Goal: Information Seeking & Learning: Learn about a topic

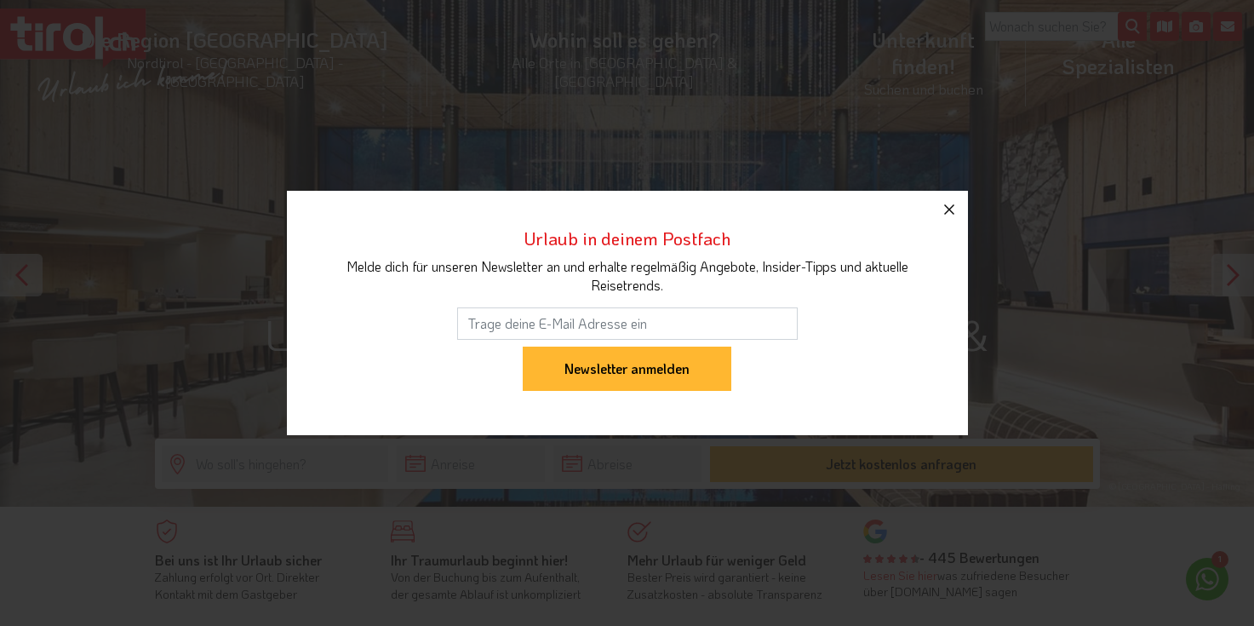
click at [947, 207] on icon "button" at bounding box center [949, 209] width 20 height 20
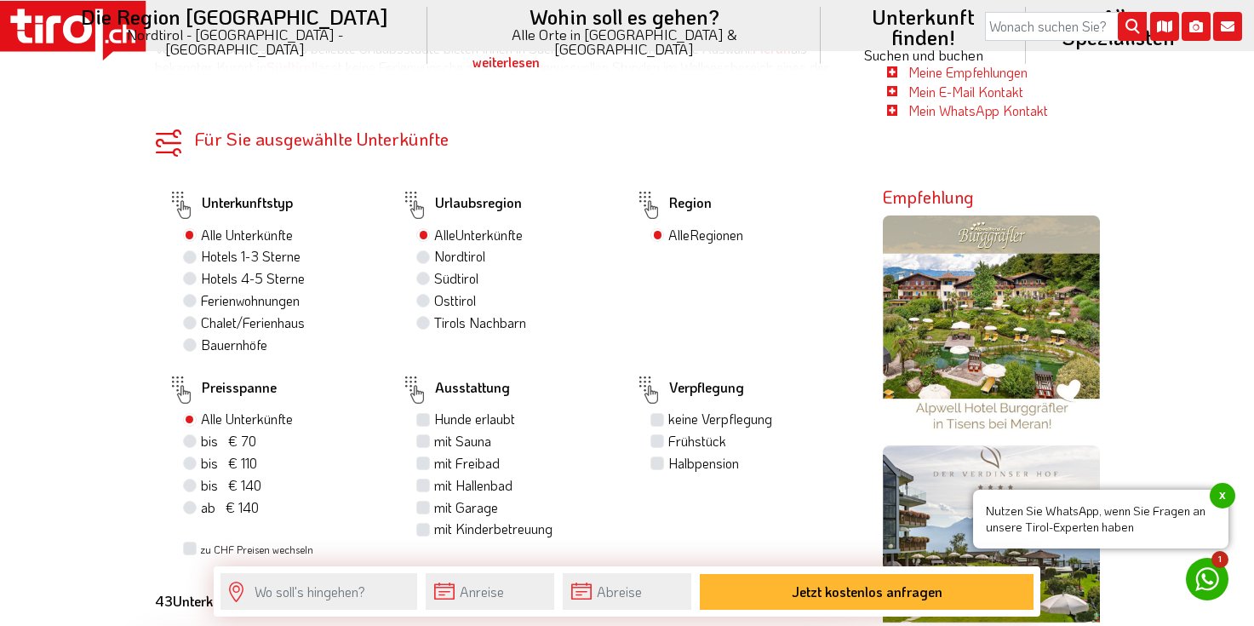
scroll to position [935, 0]
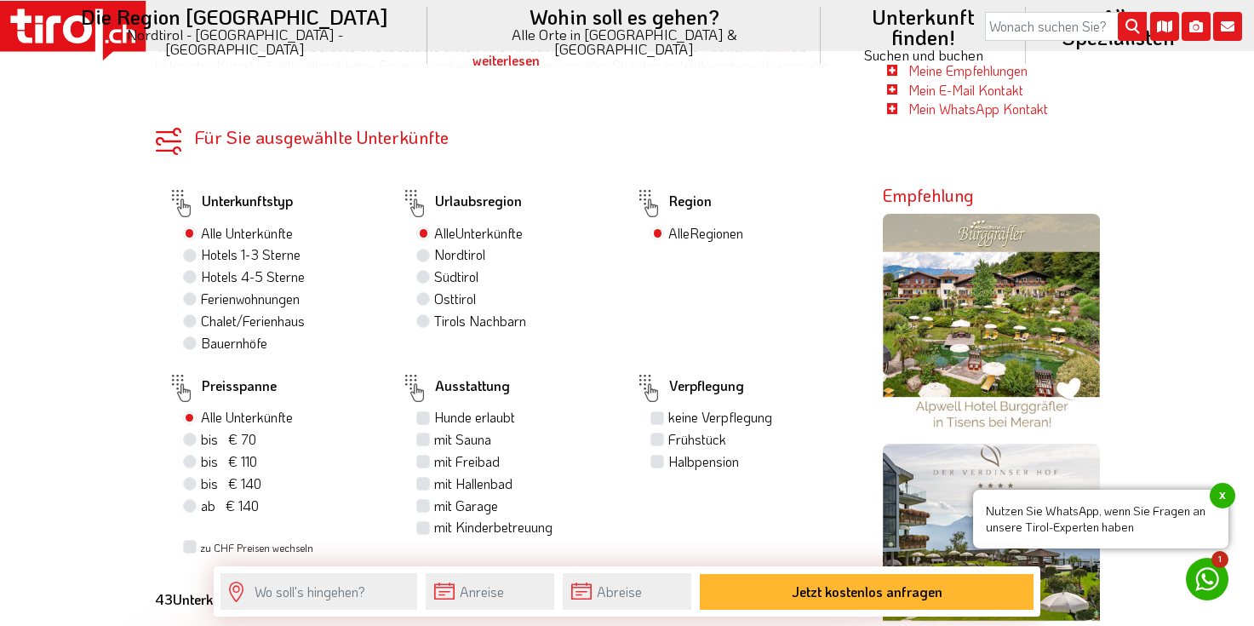
click at [201, 267] on label "Hotels 4-5 Sterne" at bounding box center [253, 276] width 104 height 19
click at [191, 271] on input "Hotels 4-5 Sterne" at bounding box center [191, 276] width 11 height 11
radio input "true"
click at [201, 496] on label "ab € 140 ab CHF 131" at bounding box center [230, 505] width 58 height 19
click at [189, 500] on input "ab € 140 ab CHF 131" at bounding box center [191, 505] width 11 height 11
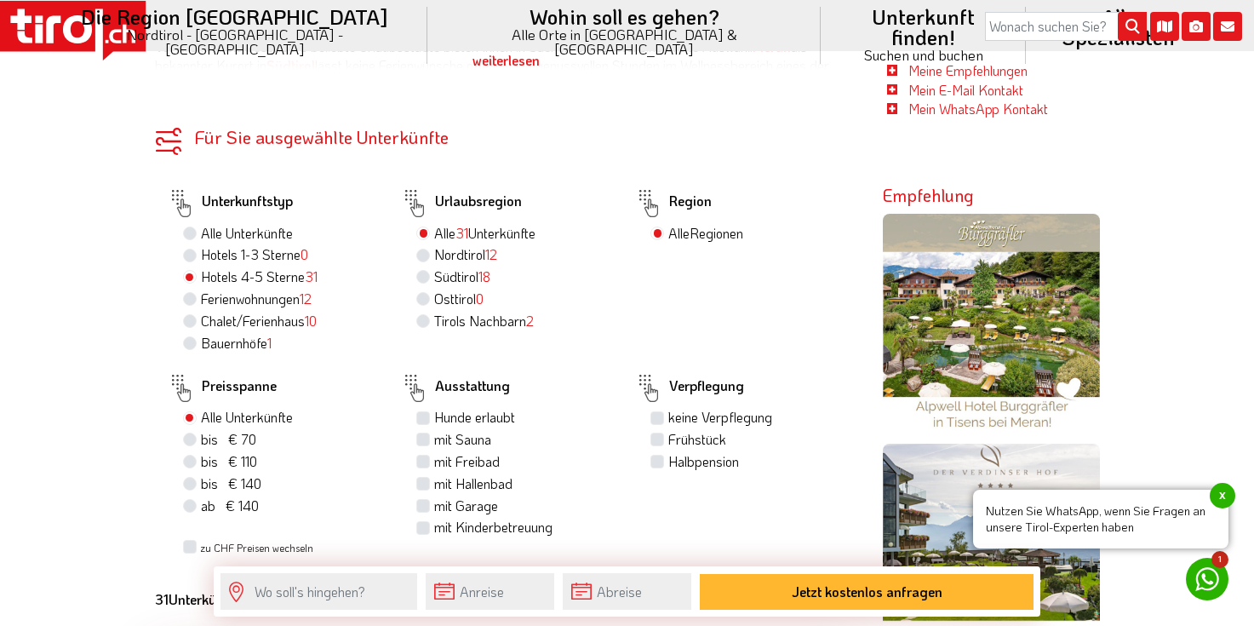
radio input "true"
click at [434, 267] on label "Südtirol 18" at bounding box center [462, 276] width 56 height 19
click at [422, 271] on input "Südtirol 18" at bounding box center [425, 276] width 11 height 11
radio input "true"
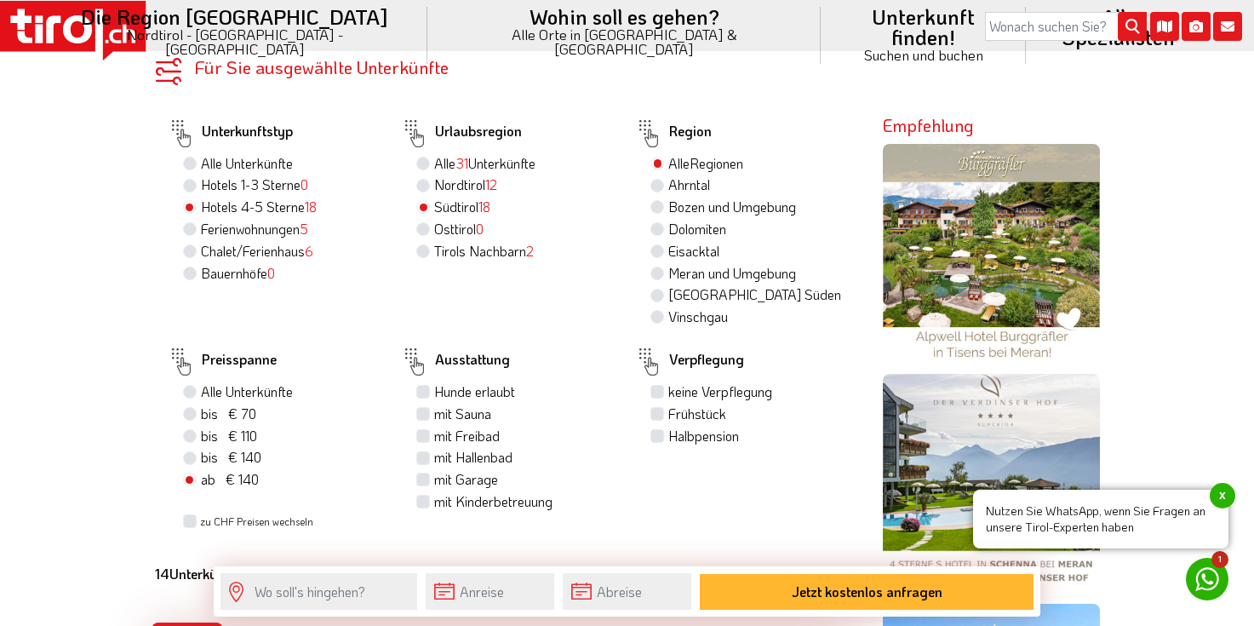
scroll to position [1005, 0]
click at [434, 426] on label "mit Freibad" at bounding box center [467, 435] width 66 height 19
click at [423, 429] on input "mit Freibad" at bounding box center [425, 434] width 11 height 11
checkbox input "true"
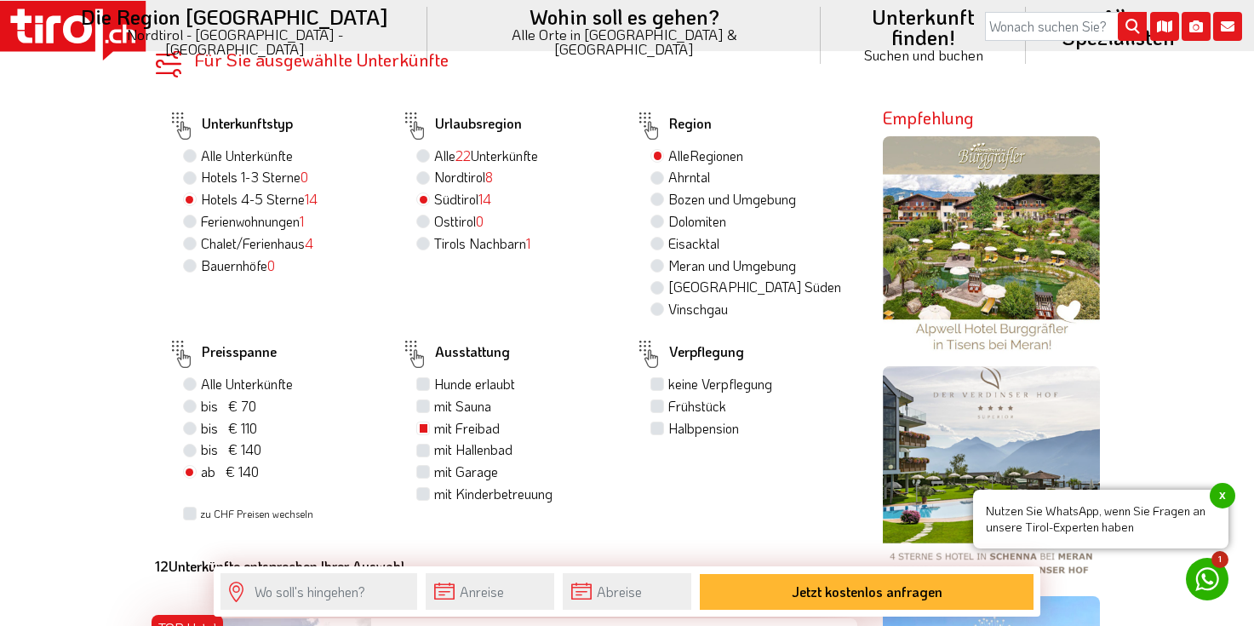
scroll to position [1012, 1]
click at [434, 440] on label "mit Hallenbad" at bounding box center [473, 449] width 78 height 19
click at [424, 444] on input "mit Hallenbad" at bounding box center [425, 449] width 11 height 11
checkbox input "true"
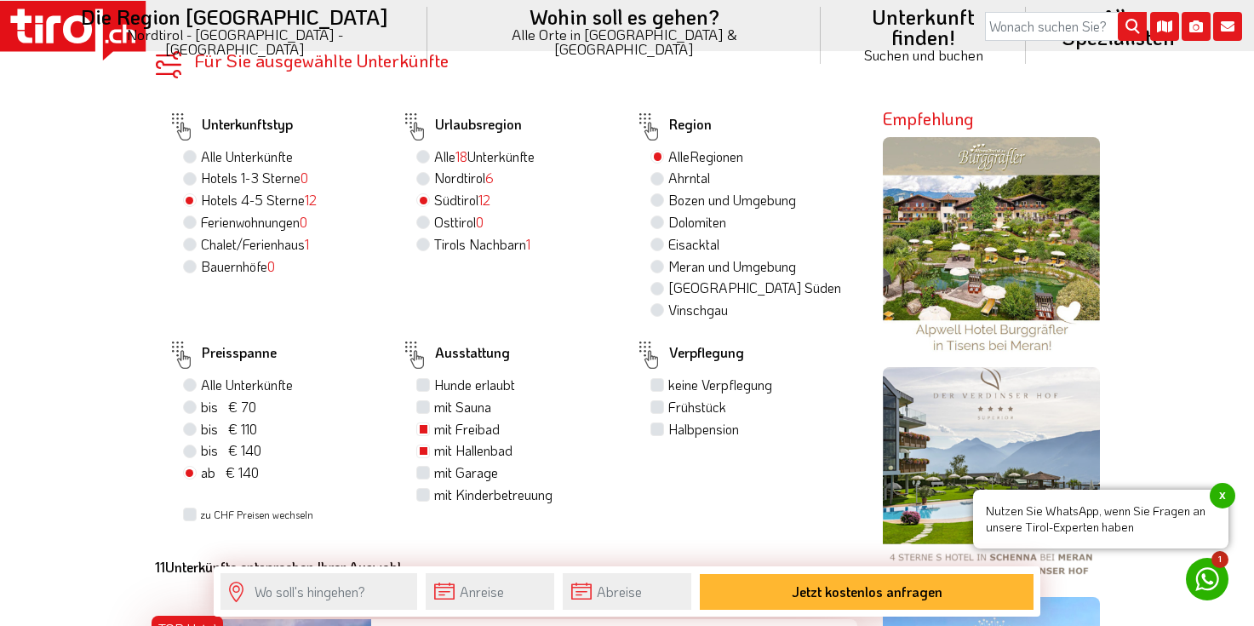
click at [434, 463] on label "mit Garage" at bounding box center [466, 472] width 64 height 19
click at [422, 466] on input "mit Garage" at bounding box center [425, 471] width 11 height 11
checkbox input "true"
click at [668, 169] on label "Ahrntal" at bounding box center [689, 178] width 42 height 19
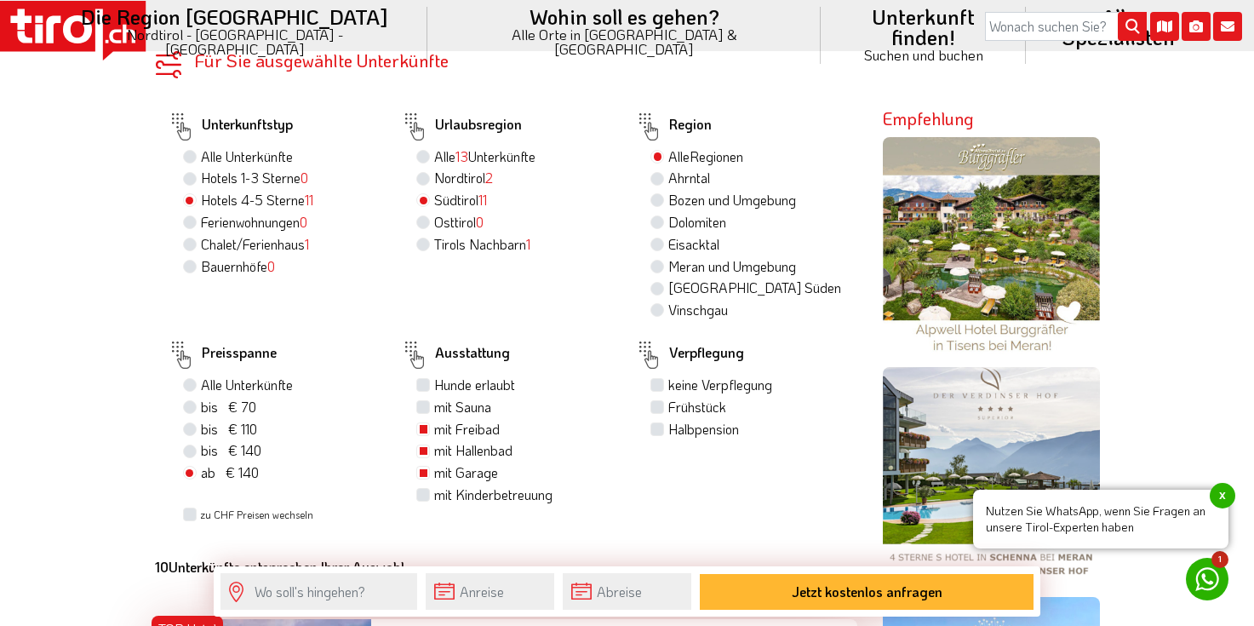
click at [657, 172] on input "Ahrntal" at bounding box center [659, 177] width 11 height 11
radio input "true"
click at [668, 257] on label "Meran und Umgebung" at bounding box center [732, 266] width 128 height 19
click at [657, 260] on input "Meran und Umgebung" at bounding box center [659, 265] width 11 height 11
radio input "true"
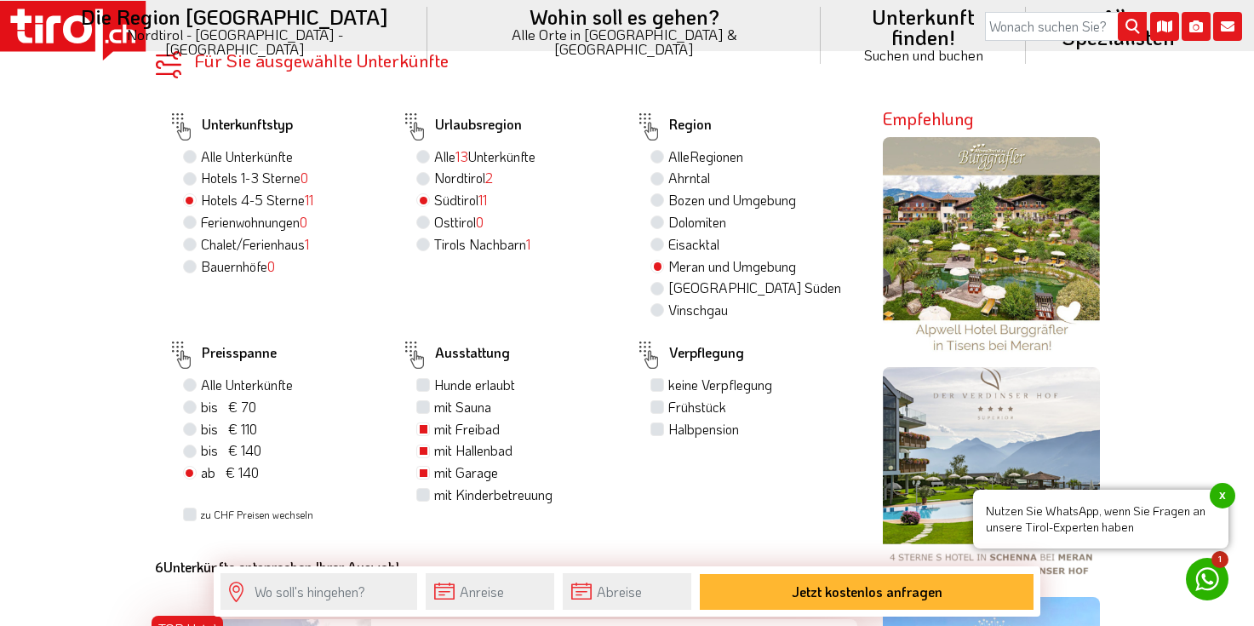
click at [668, 301] on label "Vinschgau" at bounding box center [698, 310] width 60 height 19
click at [658, 304] on input "Vinschgau" at bounding box center [659, 309] width 11 height 11
radio input "true"
click at [668, 278] on label "[GEOGRAPHIC_DATA] Süden" at bounding box center [754, 287] width 173 height 19
click at [657, 282] on input "[GEOGRAPHIC_DATA] Süden" at bounding box center [659, 287] width 11 height 11
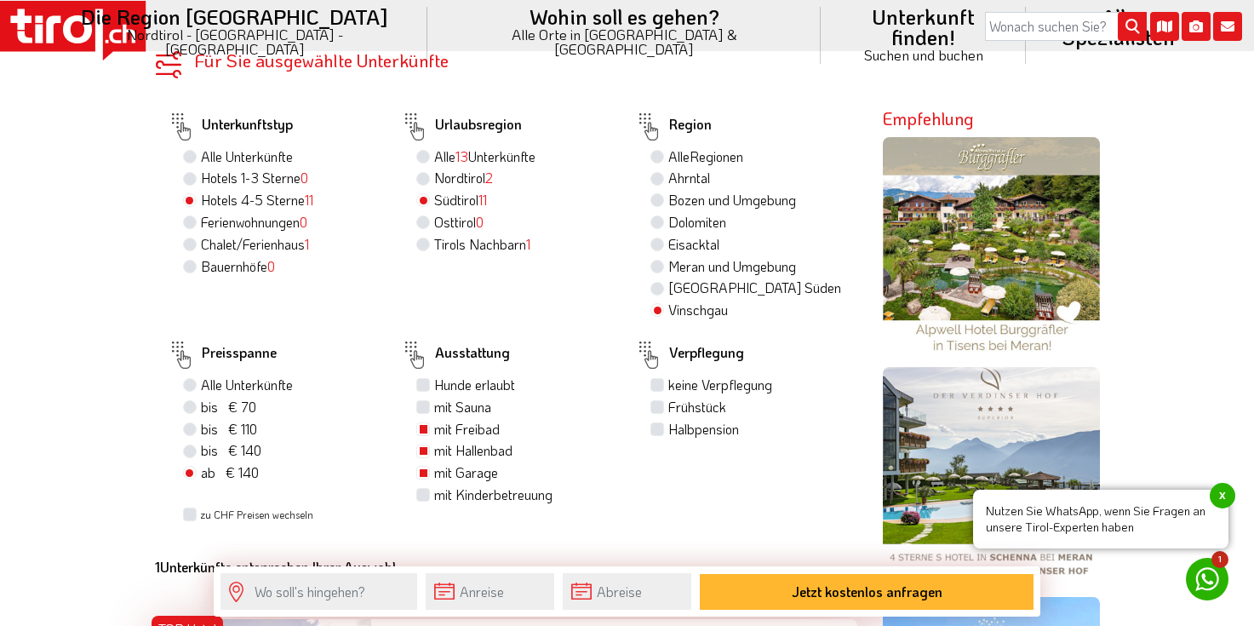
radio input "true"
click at [668, 257] on label "Meran und Umgebung" at bounding box center [732, 266] width 128 height 19
click at [655, 260] on input "Meran und Umgebung" at bounding box center [659, 265] width 11 height 11
radio input "true"
click at [668, 147] on label "Alle Regionen" at bounding box center [705, 156] width 75 height 19
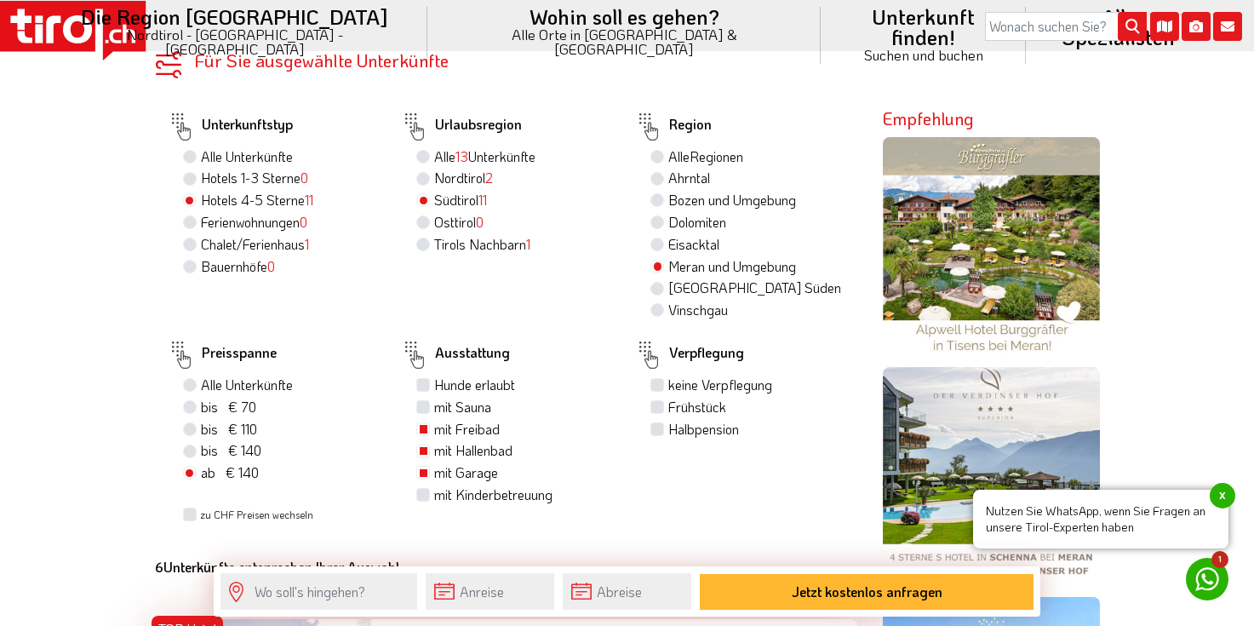
click at [658, 151] on input "Alle Regionen" at bounding box center [659, 156] width 11 height 11
radio input "true"
click at [668, 420] on label "Halbpension" at bounding box center [703, 429] width 71 height 19
click at [655, 423] on input "Halbpension" at bounding box center [659, 428] width 11 height 11
checkbox input "true"
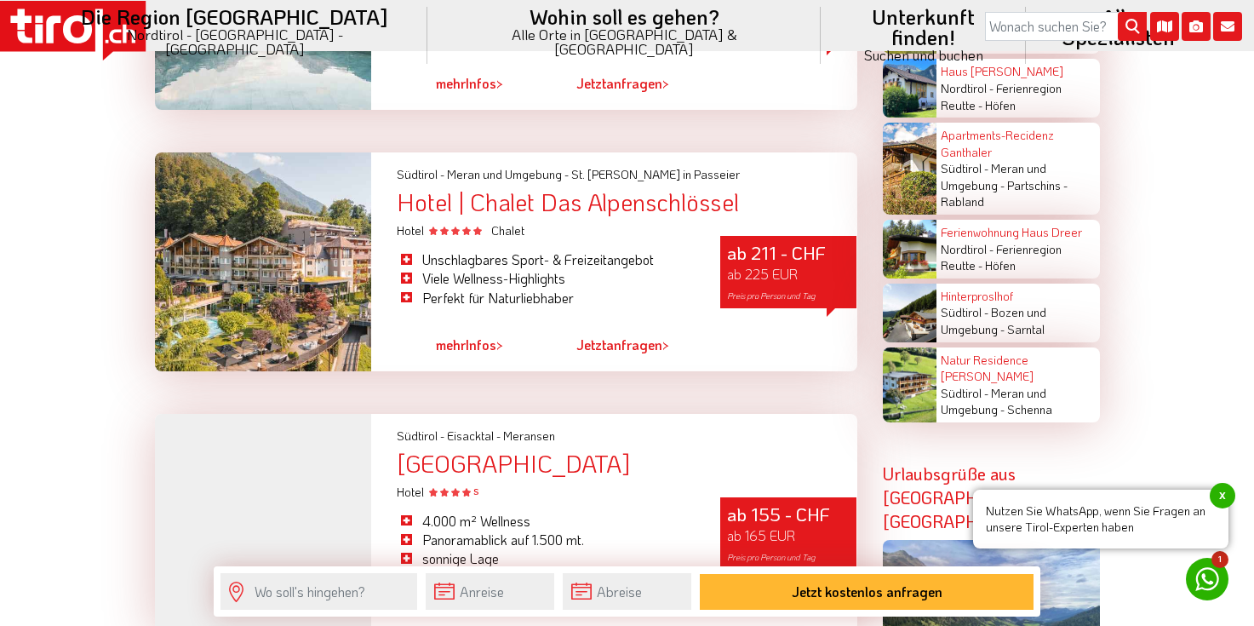
scroll to position [3613, 1]
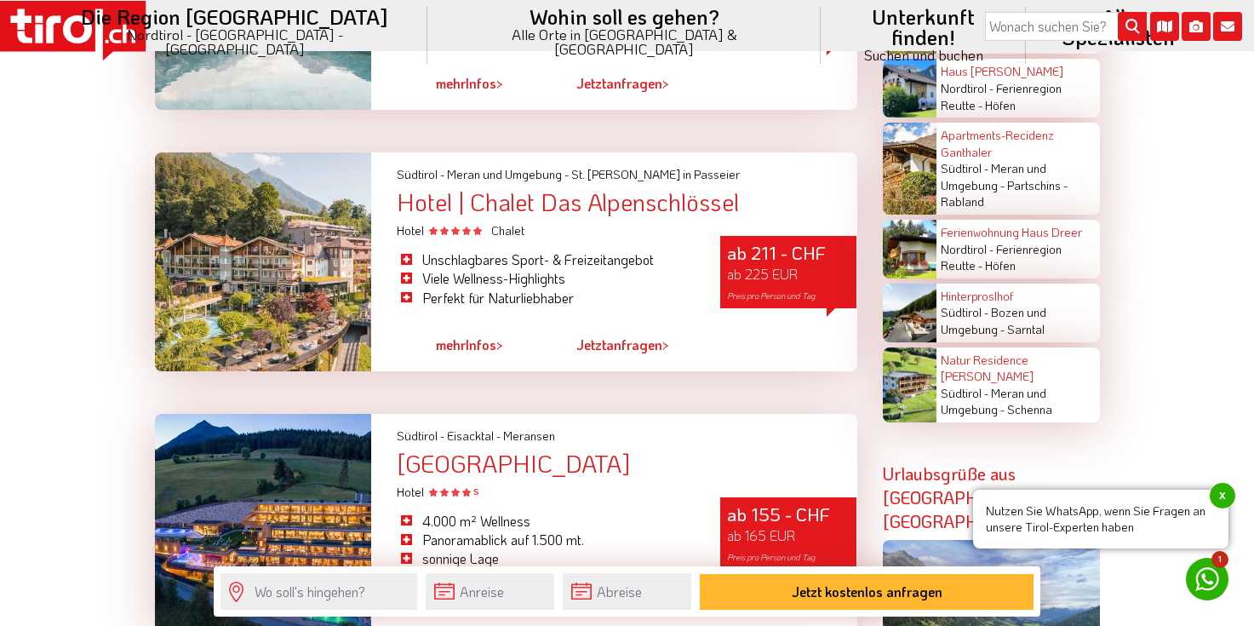
click at [488, 325] on link "mehr Infos >" at bounding box center [469, 344] width 67 height 39
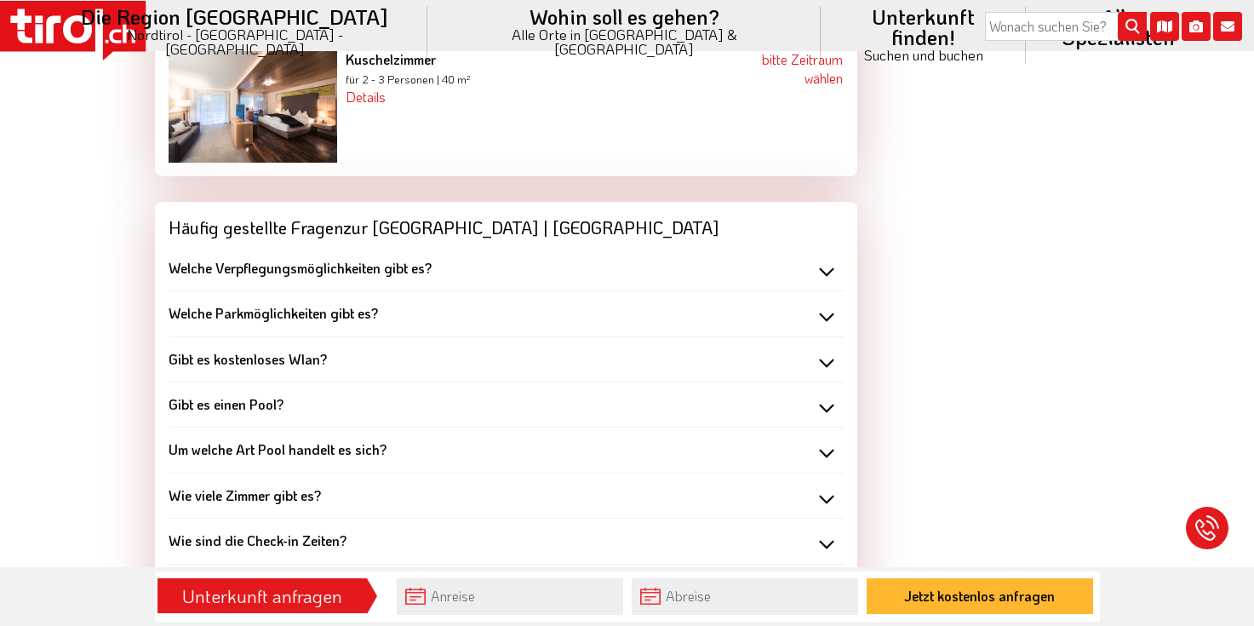
scroll to position [3142, 0]
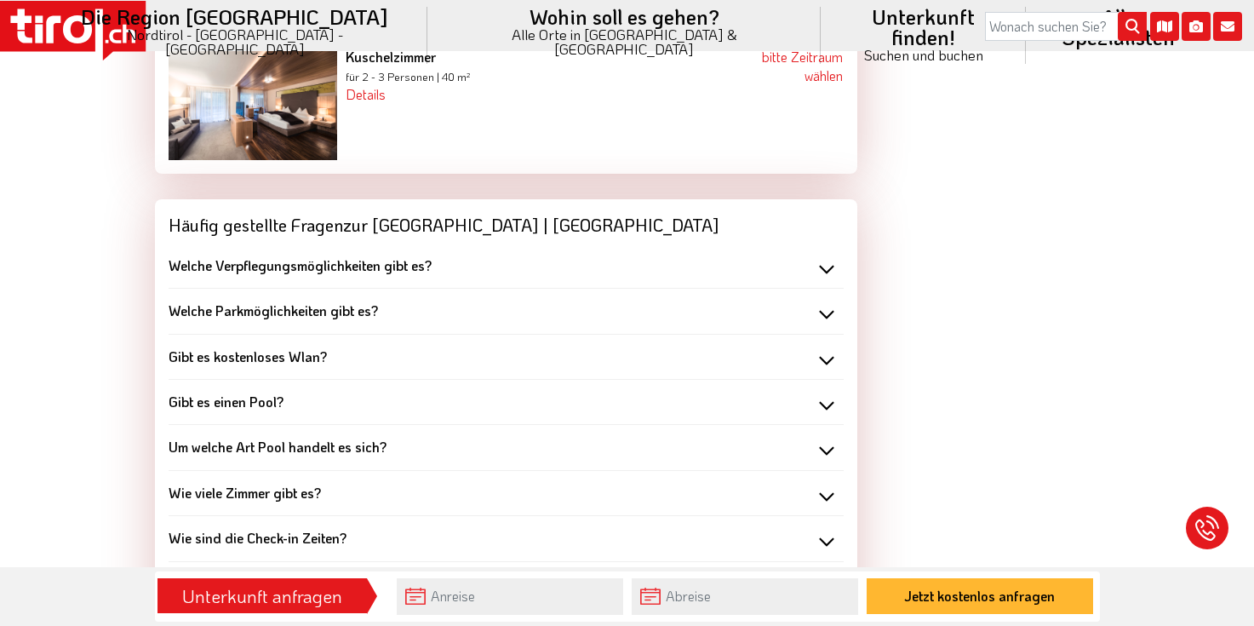
click at [825, 301] on div "Welche Parkmöglichkeiten gibt es?" at bounding box center [506, 310] width 675 height 19
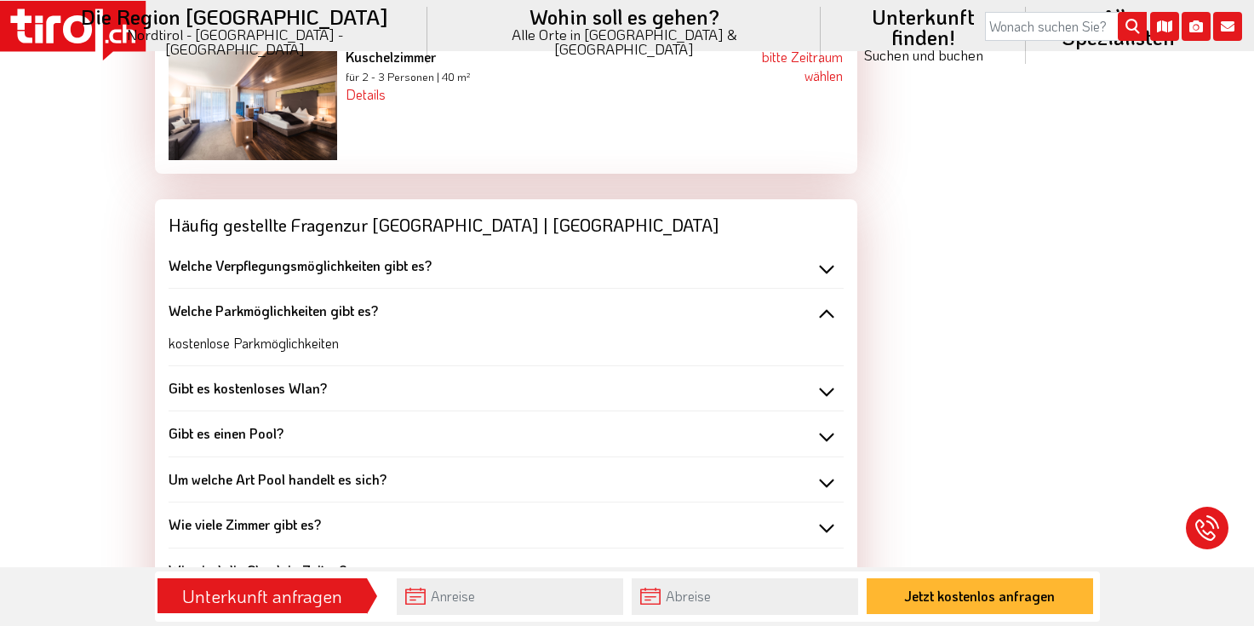
click at [828, 256] on div "Welche Verpflegungsmöglichkeiten gibt es?" at bounding box center [506, 265] width 675 height 19
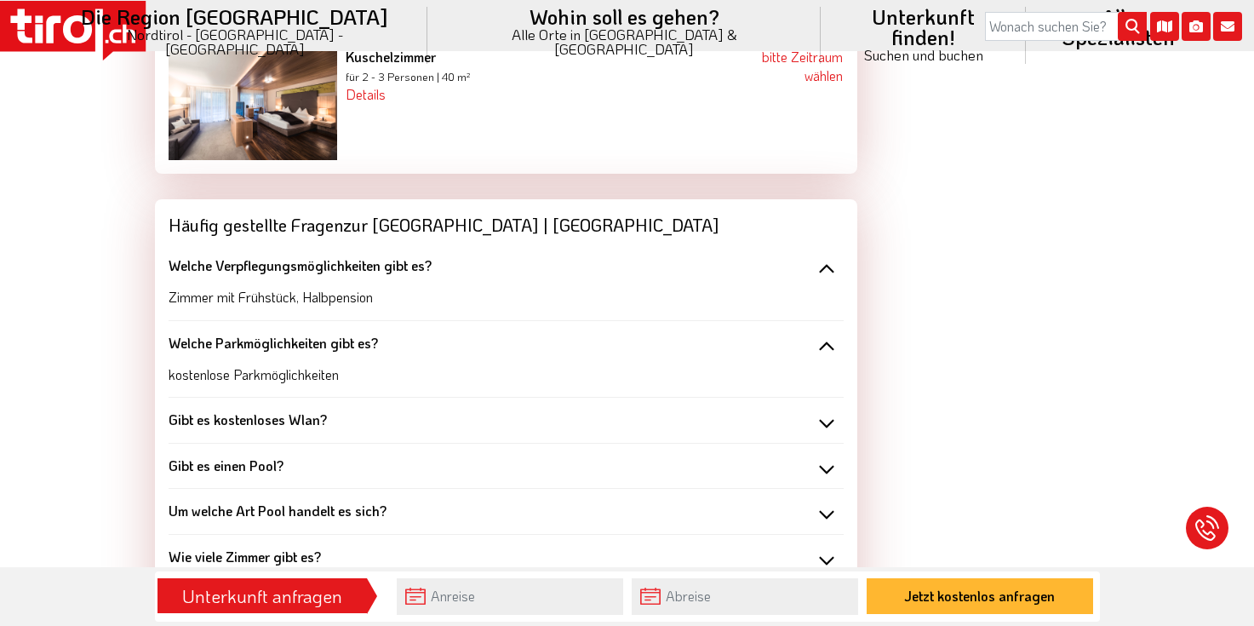
click at [823, 410] on div "Gibt es kostenloses Wlan?" at bounding box center [506, 419] width 675 height 19
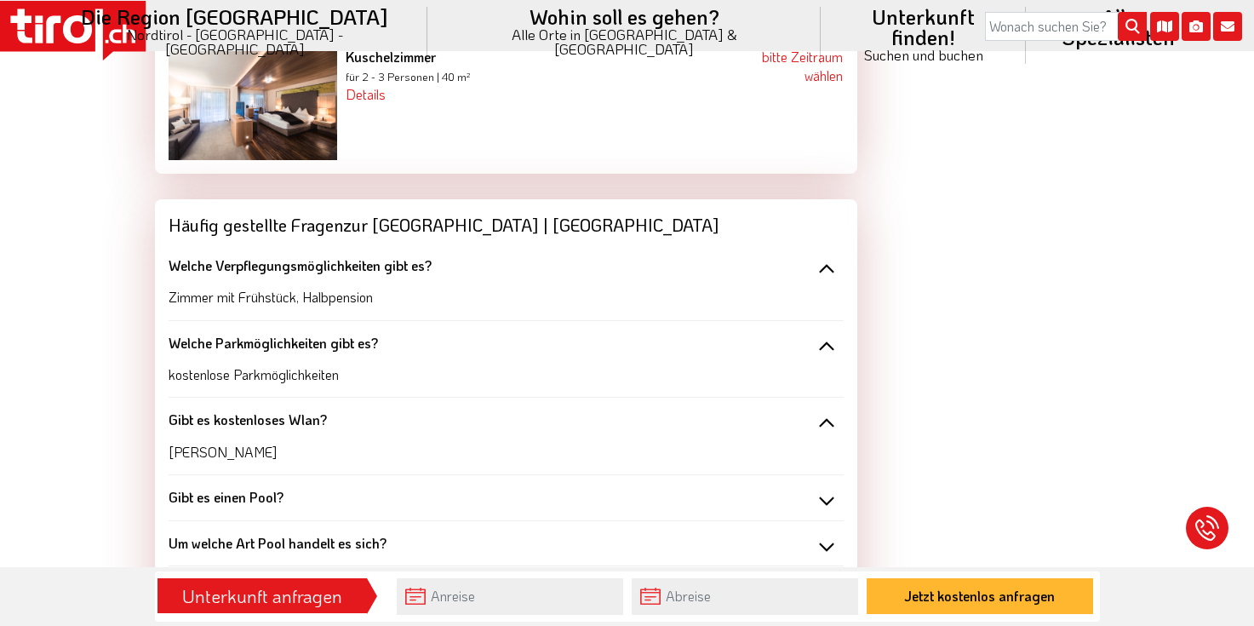
click at [823, 488] on div "Gibt es einen Pool?" at bounding box center [506, 497] width 675 height 19
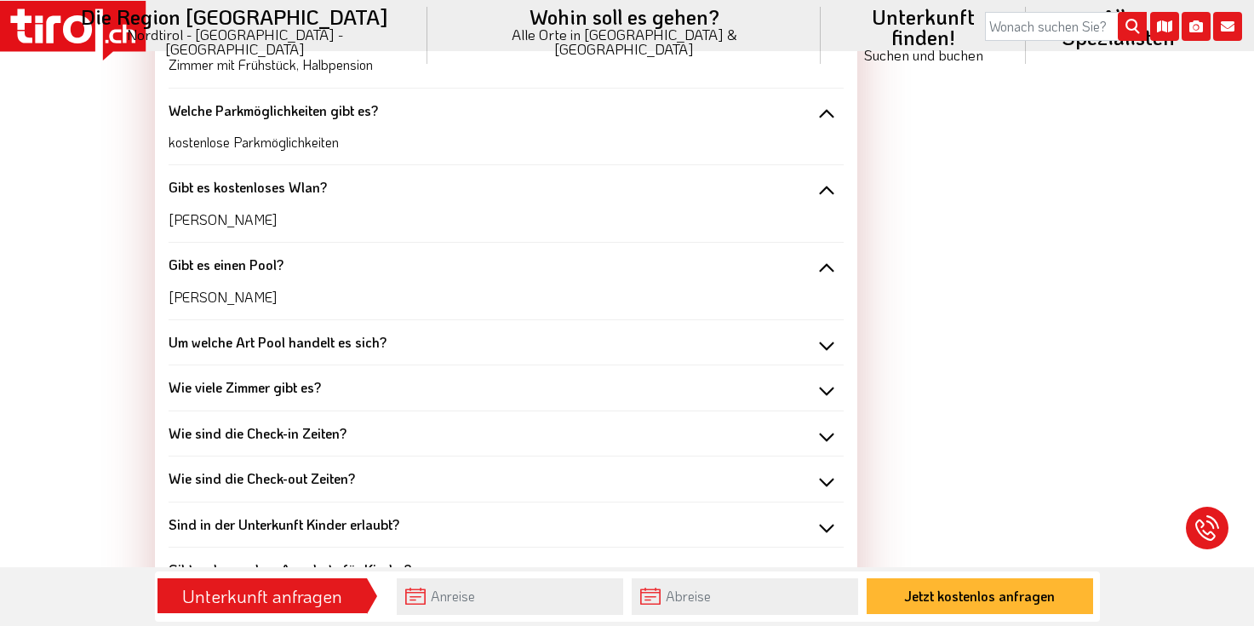
scroll to position [3376, 0]
click at [824, 376] on div "Wie viele Zimmer gibt es?" at bounding box center [506, 385] width 675 height 19
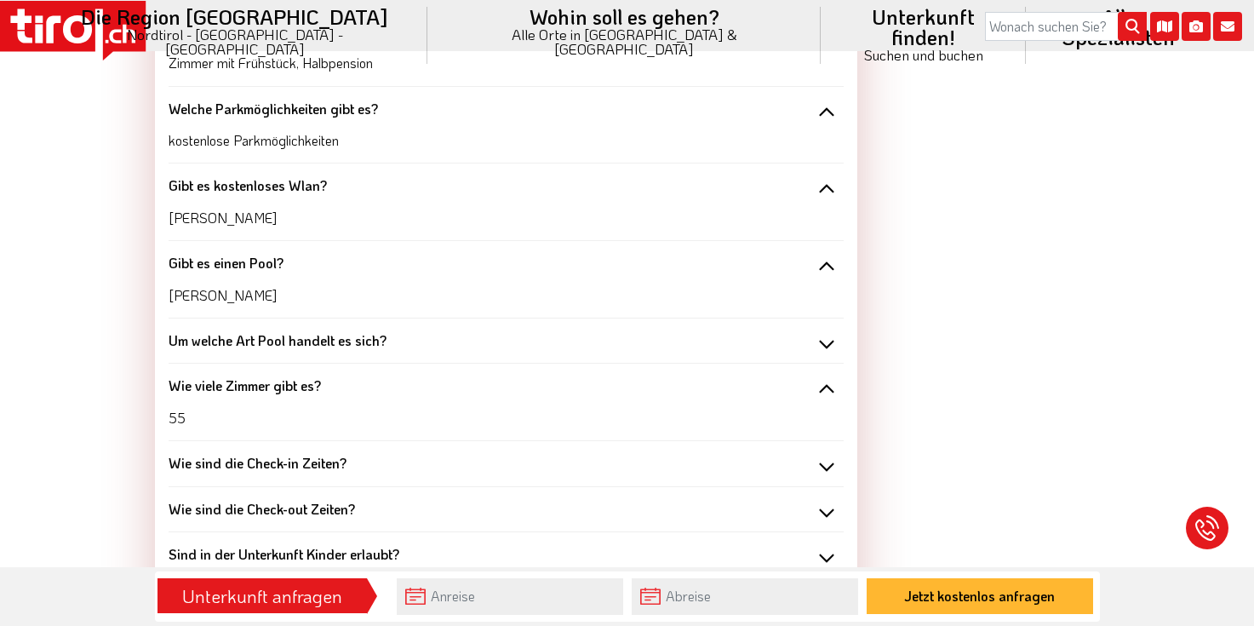
click at [828, 500] on div "Wie sind die Check-out Zeiten?" at bounding box center [506, 509] width 675 height 19
click at [827, 454] on div "Wie sind die Check-in Zeiten?" at bounding box center [506, 463] width 675 height 19
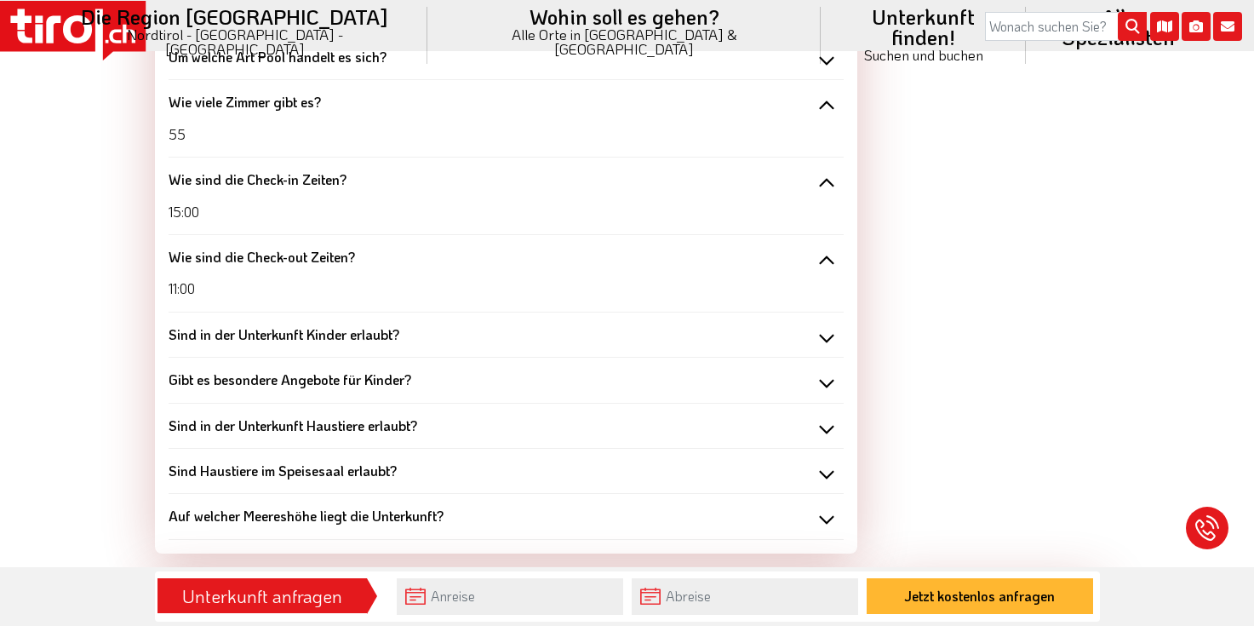
scroll to position [3670, 0]
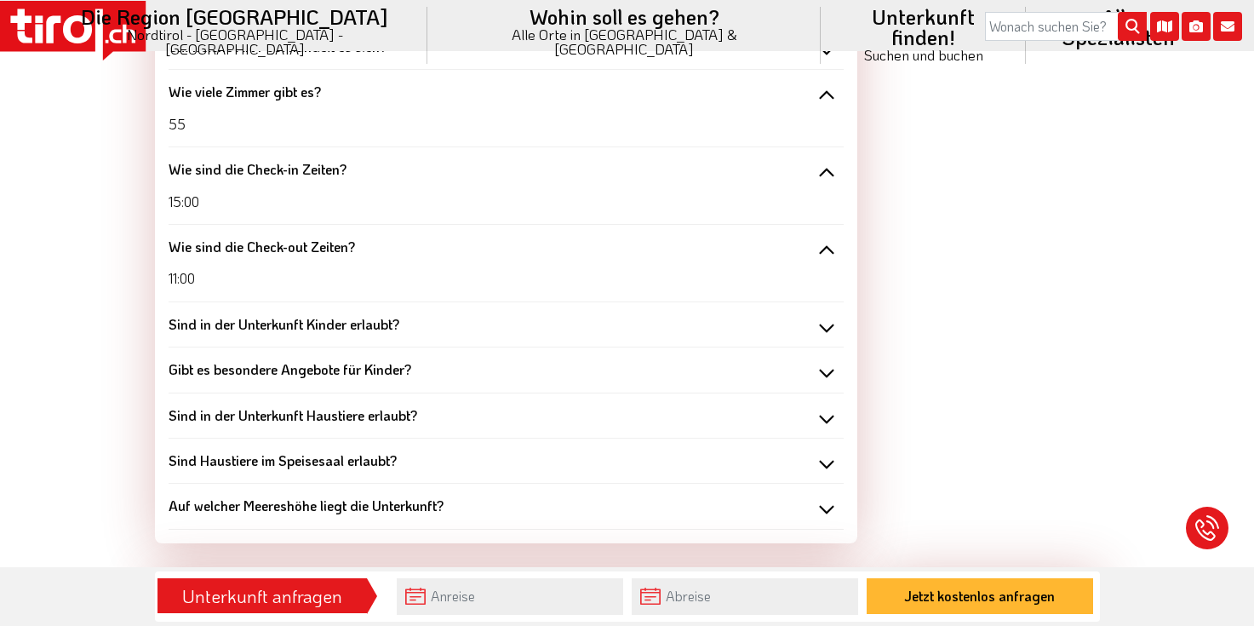
click at [826, 406] on div "Sind in der Unterkunft Haustiere erlaubt?" at bounding box center [506, 415] width 675 height 19
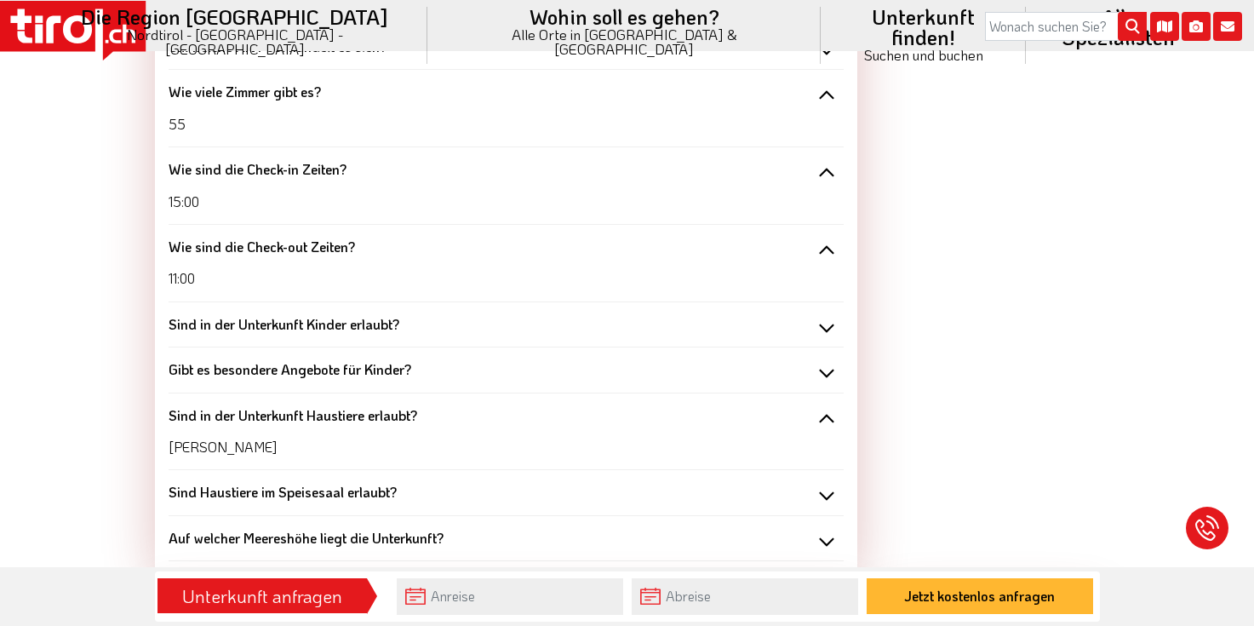
click at [827, 483] on div "Sind Haustiere im Speisesaal erlaubt?" at bounding box center [506, 492] width 675 height 19
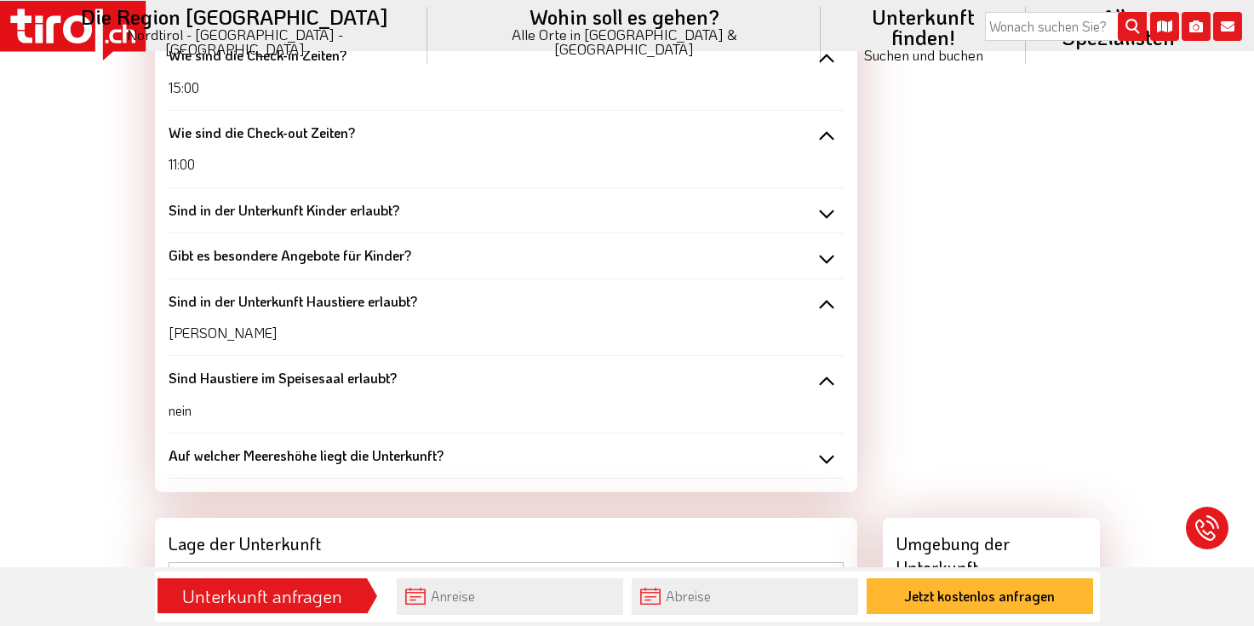
scroll to position [3789, 0]
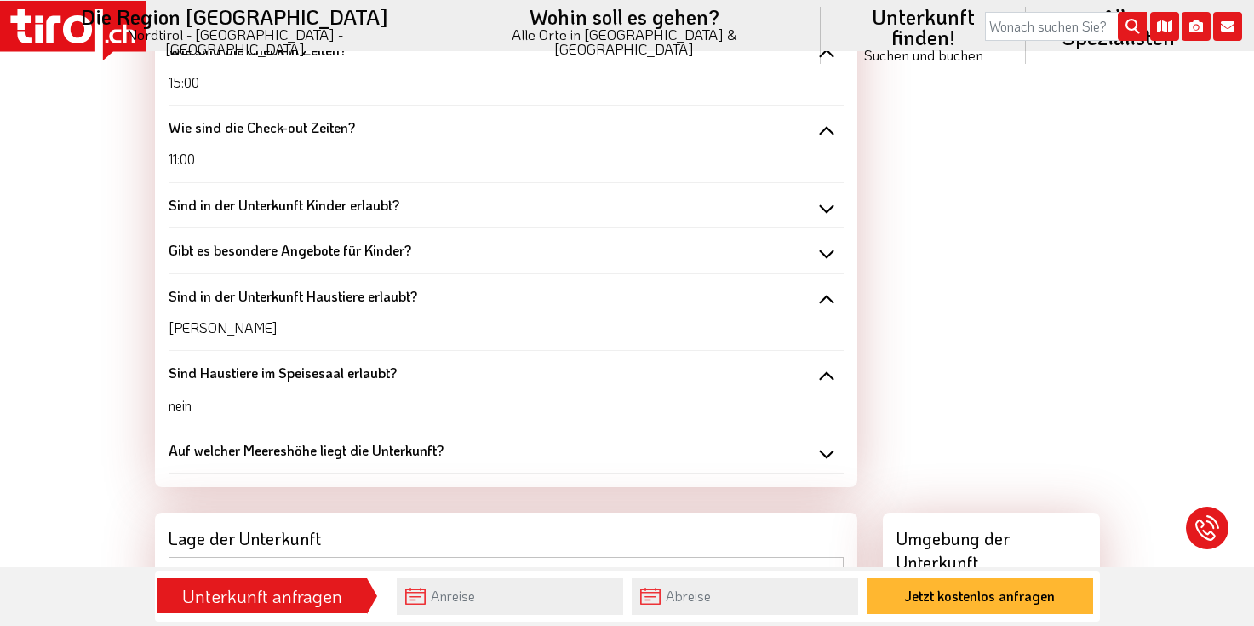
click at [826, 441] on div "Auf welcher Meereshöhe liegt die Unterkunft?" at bounding box center [506, 450] width 675 height 19
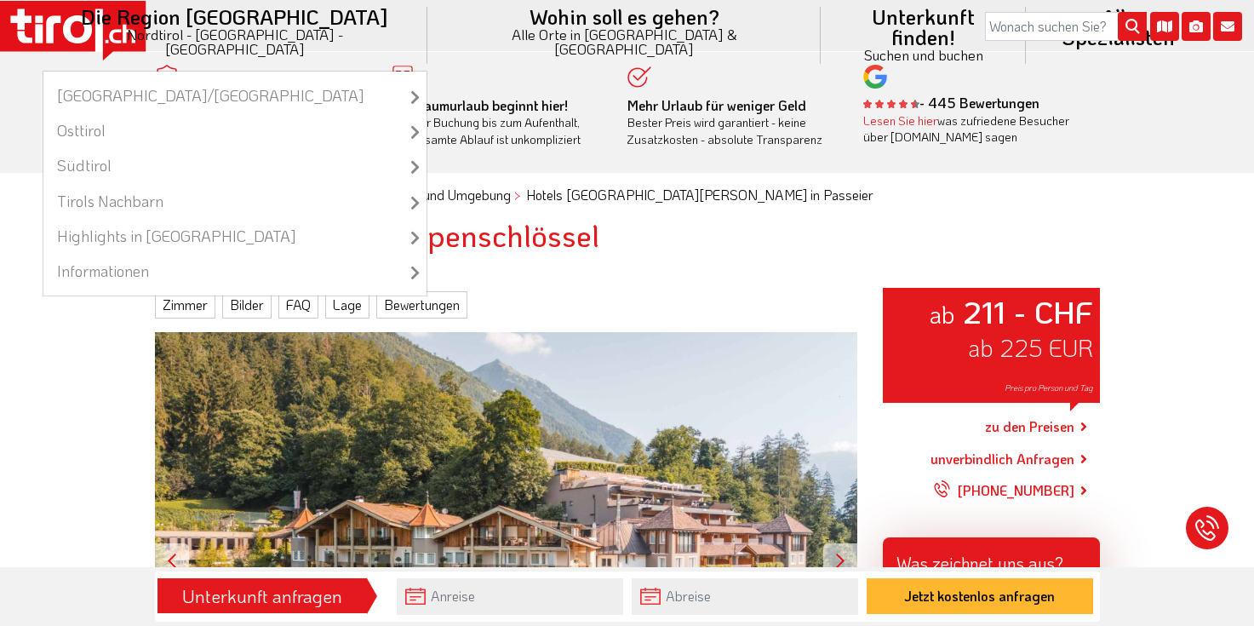
scroll to position [0, 0]
